Goal: Information Seeking & Learning: Understand process/instructions

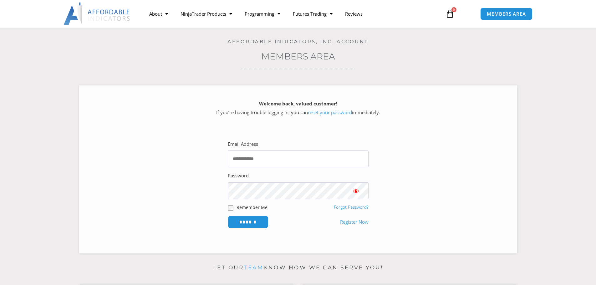
scroll to position [31, 0]
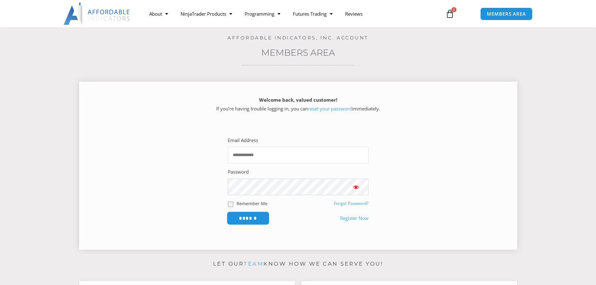
type input "**********"
click at [242, 215] on input "******" at bounding box center [247, 217] width 43 height 13
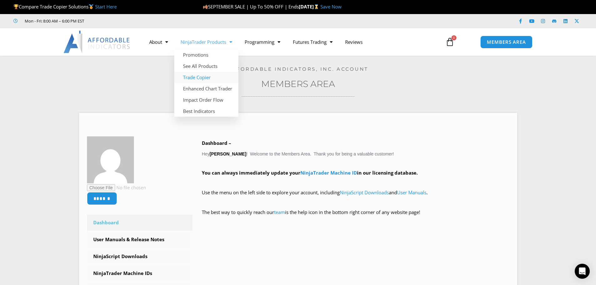
click at [198, 79] on link "Trade Copier" at bounding box center [206, 77] width 64 height 11
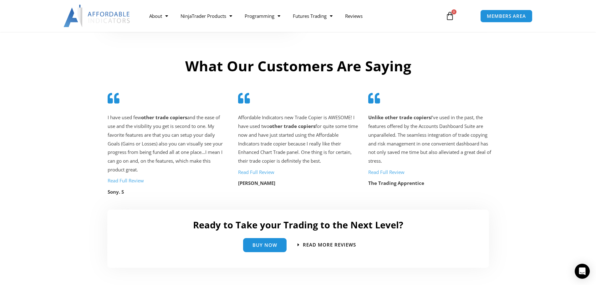
scroll to position [1202, 0]
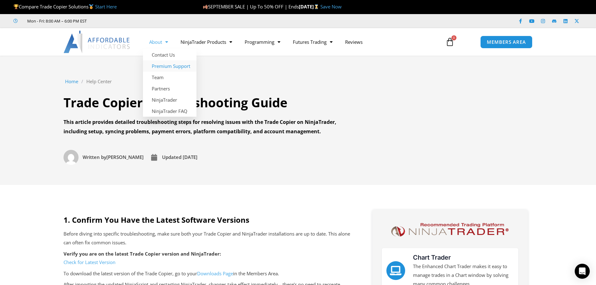
click at [174, 64] on link "Premium Support" at bounding box center [169, 65] width 53 height 11
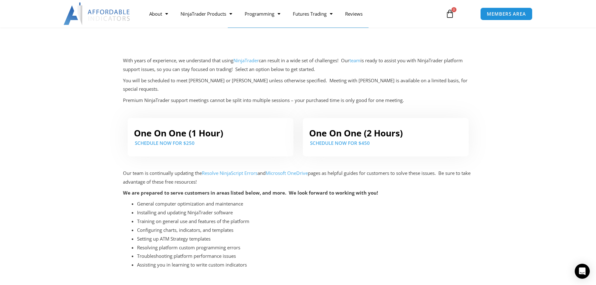
scroll to position [94, 0]
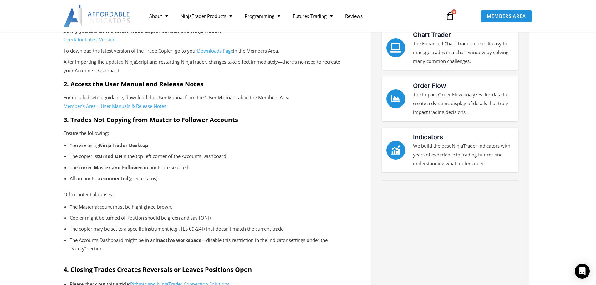
scroll to position [219, 0]
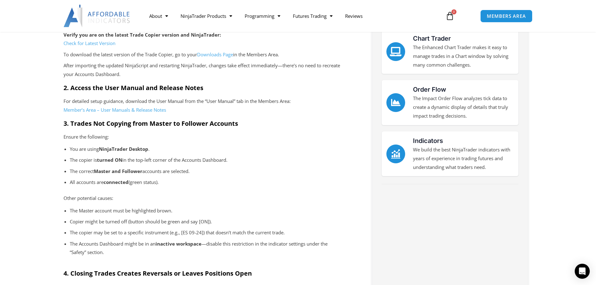
click at [116, 110] on link "Member’s Area – User Manuals & Release Notes" at bounding box center [114, 110] width 103 height 6
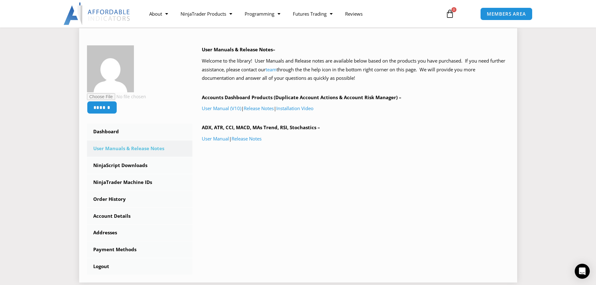
scroll to position [94, 0]
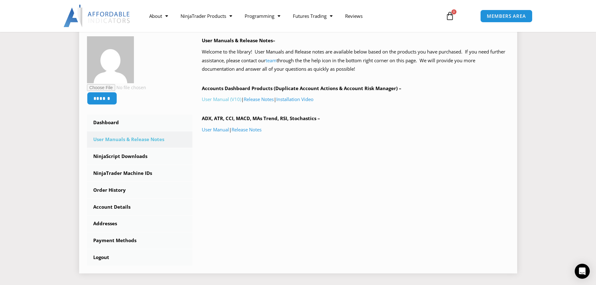
click at [219, 99] on link "User Manual (V10)" at bounding box center [221, 99] width 39 height 6
